Goal: Task Accomplishment & Management: Complete application form

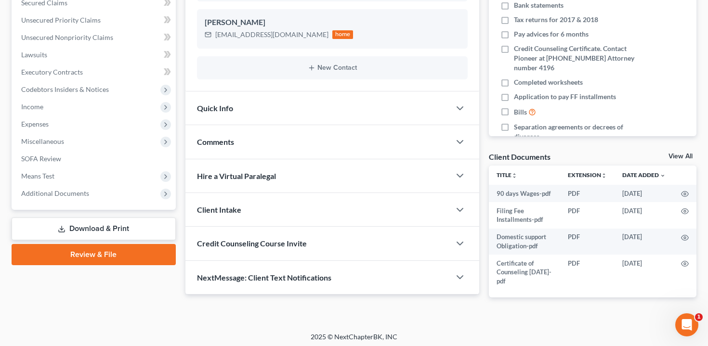
scroll to position [213, 0]
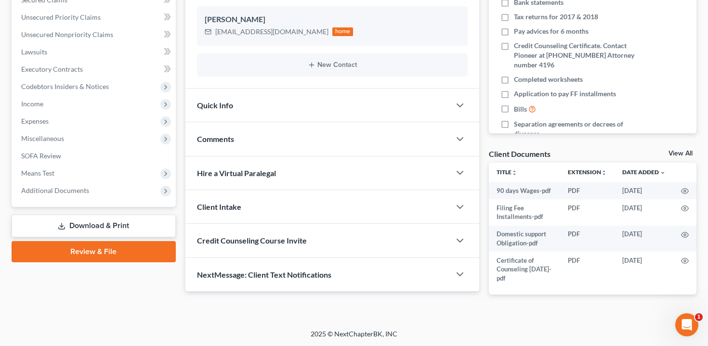
click at [298, 242] on span "Credit Counseling Course Invite" at bounding box center [252, 240] width 110 height 9
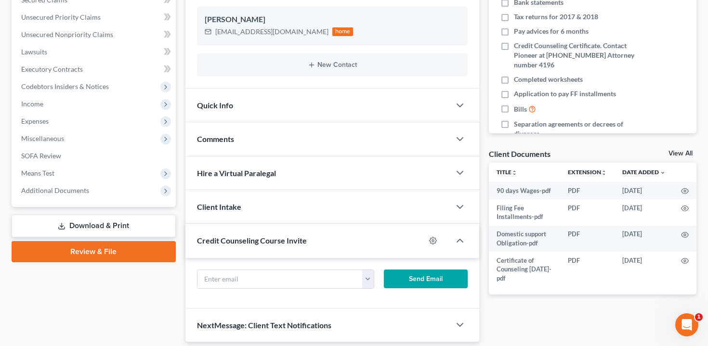
click at [298, 242] on span "Credit Counseling Course Invite" at bounding box center [252, 240] width 110 height 9
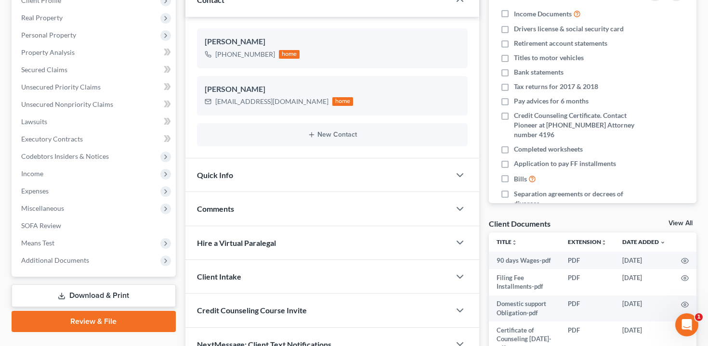
scroll to position [143, 0]
click at [384, 175] on div "Quick Info" at bounding box center [318, 175] width 265 height 33
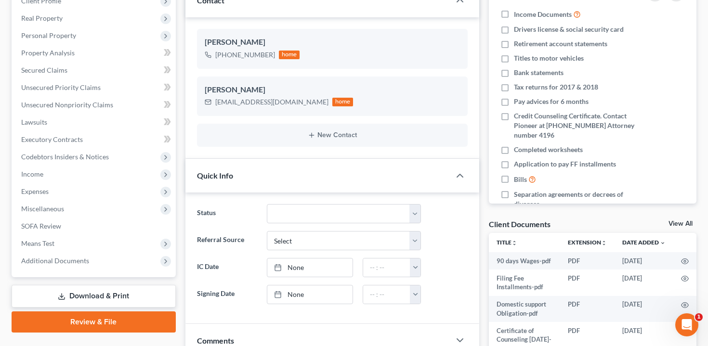
click at [384, 175] on div "Quick Info" at bounding box center [318, 175] width 265 height 33
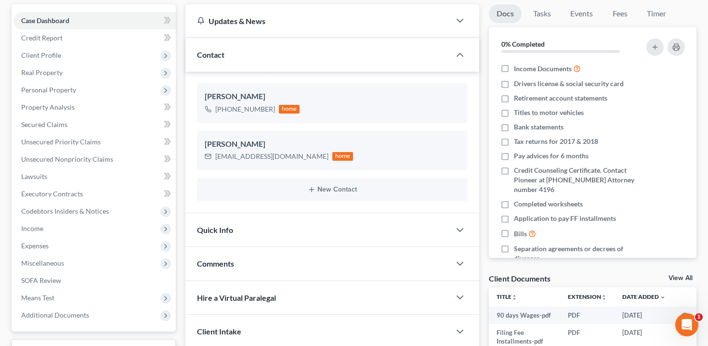
scroll to position [0, 0]
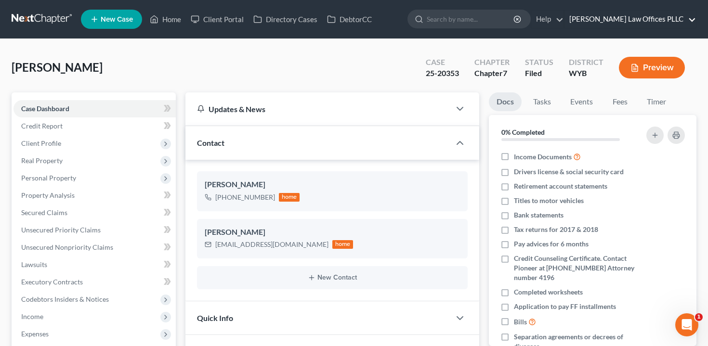
click at [675, 19] on link "[PERSON_NAME] Law Offices PLLC" at bounding box center [631, 19] width 132 height 17
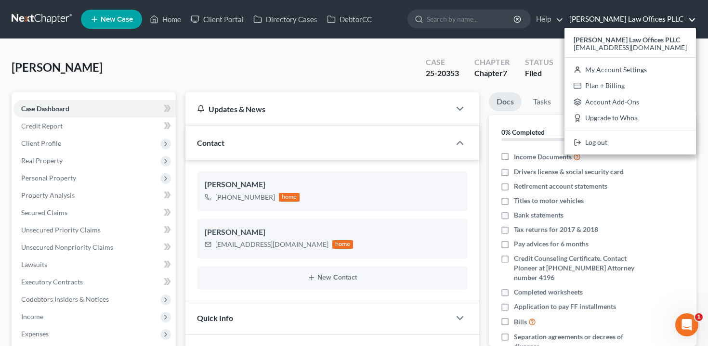
click at [674, 19] on link "[PERSON_NAME] Law Offices PLLC" at bounding box center [631, 19] width 132 height 17
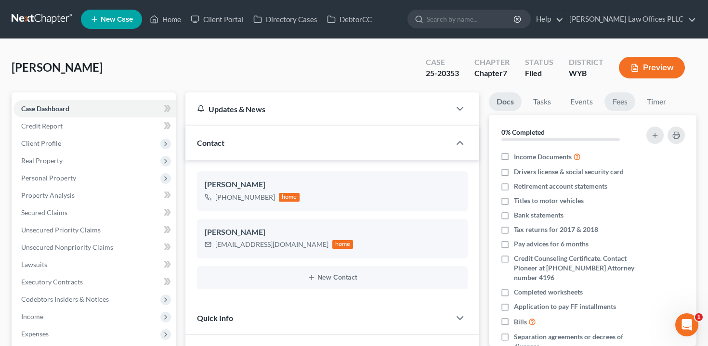
click at [632, 101] on link "Fees" at bounding box center [620, 102] width 31 height 19
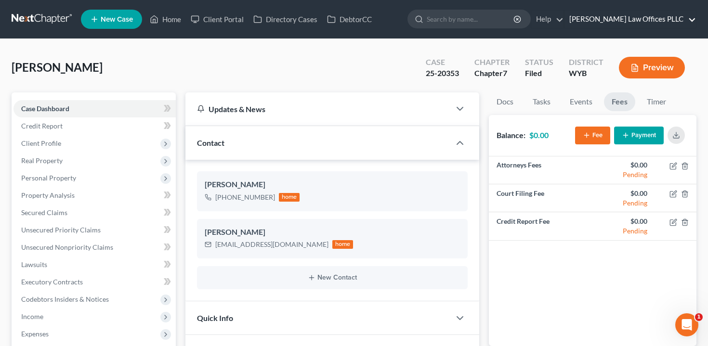
click at [659, 24] on link "[PERSON_NAME] Law Offices PLLC" at bounding box center [631, 19] width 132 height 17
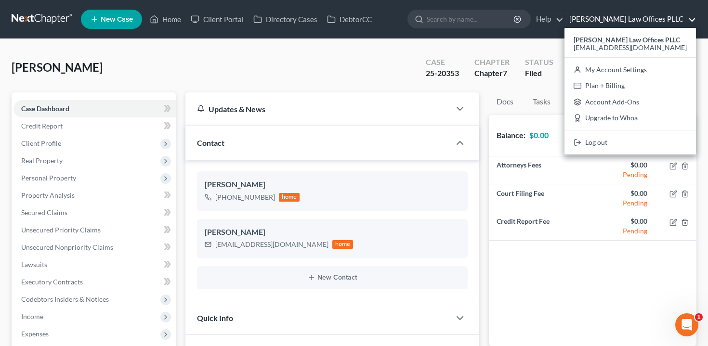
click at [659, 24] on link "[PERSON_NAME] Law Offices PLLC" at bounding box center [631, 19] width 132 height 17
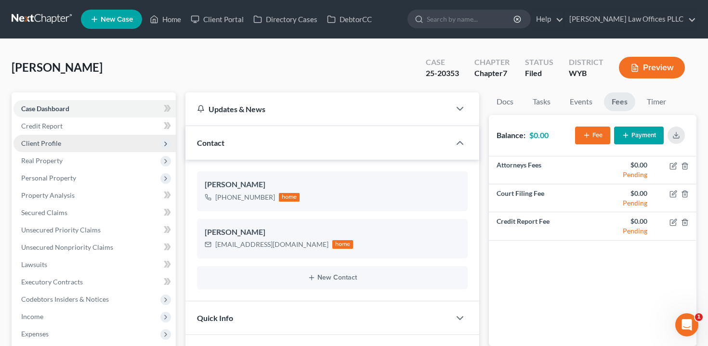
click at [71, 141] on span "Client Profile" at bounding box center [94, 143] width 162 height 17
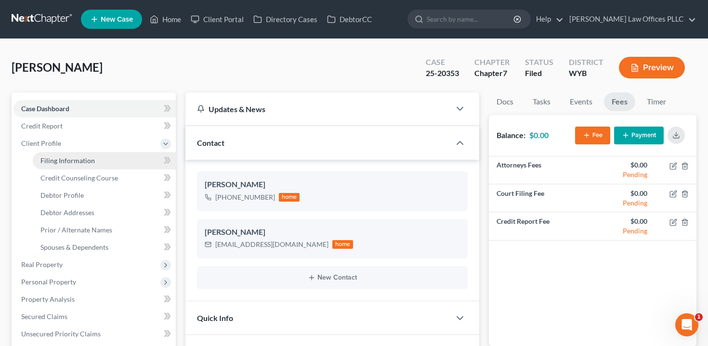
click at [87, 165] on link "Filing Information" at bounding box center [104, 160] width 143 height 17
select select "1"
select select "0"
select select "53"
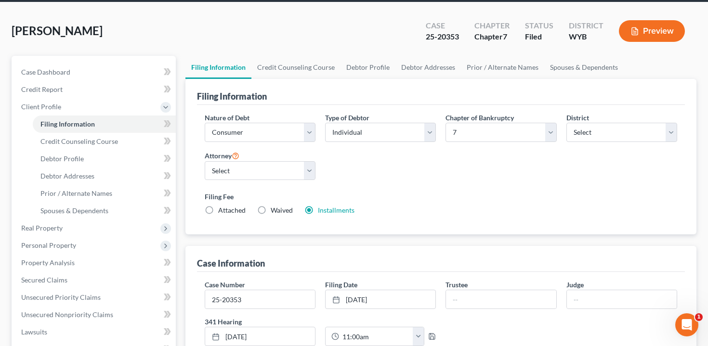
scroll to position [39, 0]
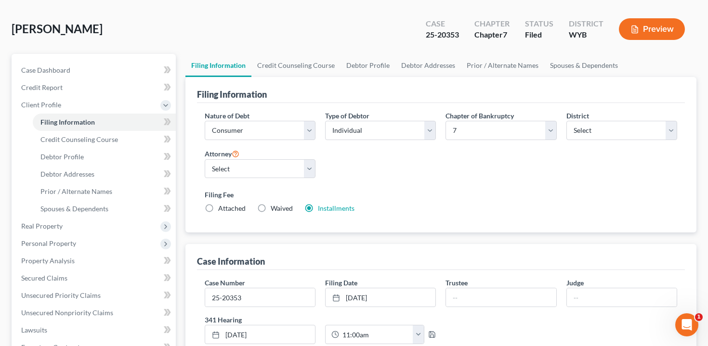
click at [318, 206] on label "Installments Installments" at bounding box center [336, 209] width 37 height 10
click at [322, 206] on input "Installments Installments" at bounding box center [325, 207] width 6 height 6
click at [332, 207] on link "Installments" at bounding box center [336, 208] width 37 height 8
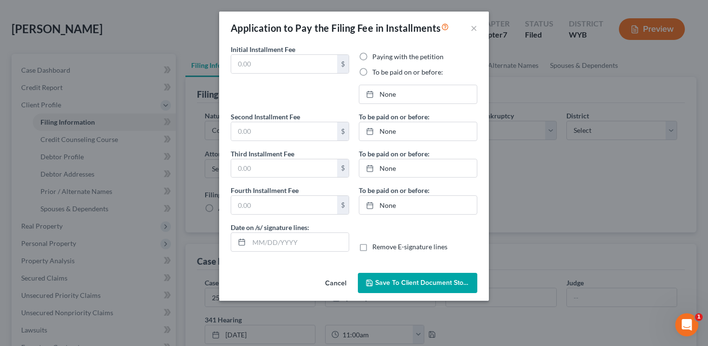
type input "84.50"
radio input "true"
type input "84.50"
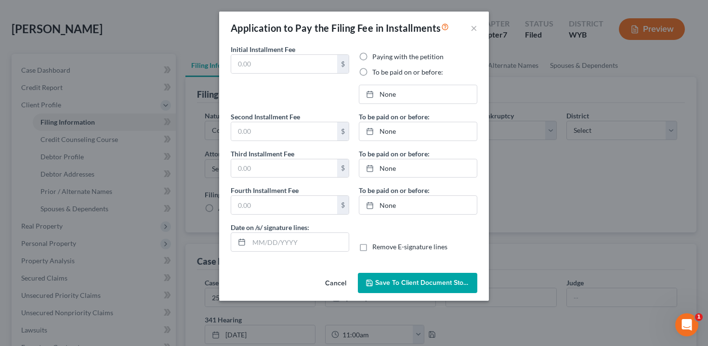
type input "[DATE]"
click at [469, 27] on div "Application to Pay the Filing Fee in Installments ×" at bounding box center [354, 28] width 270 height 33
click at [474, 28] on button "×" at bounding box center [474, 28] width 7 height 12
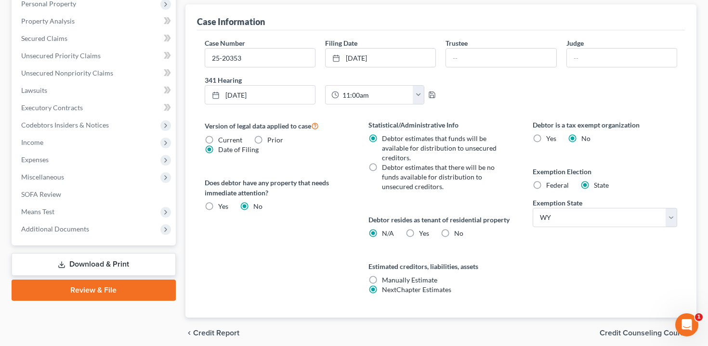
scroll to position [317, 0]
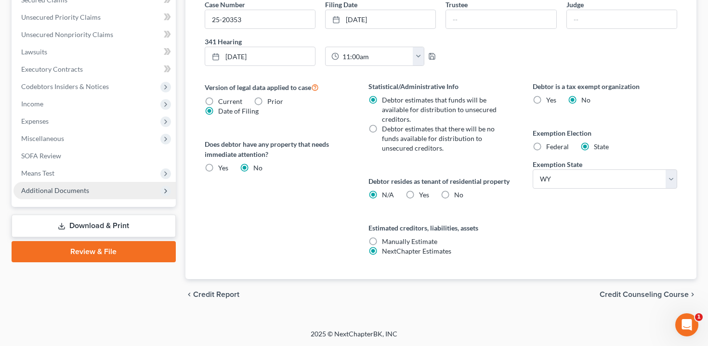
click at [77, 191] on span "Additional Documents" at bounding box center [55, 190] width 68 height 8
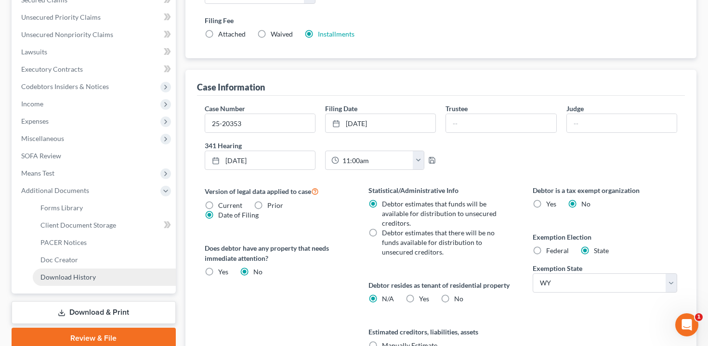
click at [90, 274] on span "Download History" at bounding box center [67, 277] width 55 height 8
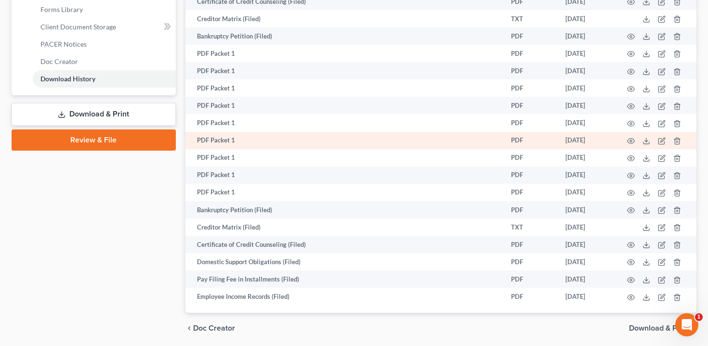
scroll to position [415, 0]
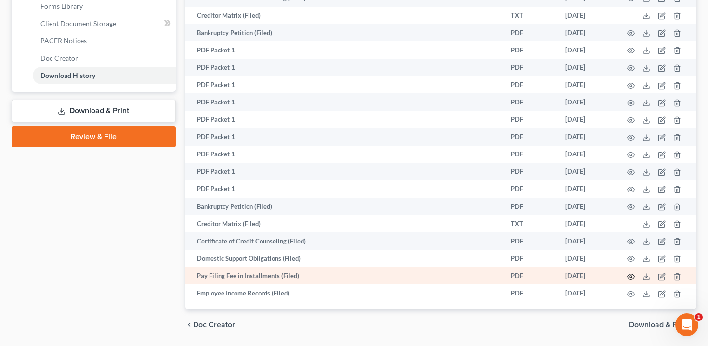
click at [627, 278] on icon "button" at bounding box center [631, 277] width 8 height 8
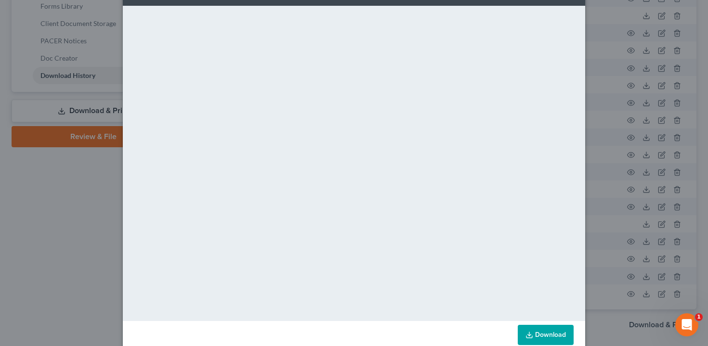
scroll to position [56, 0]
